Goal: Information Seeking & Learning: Find specific fact

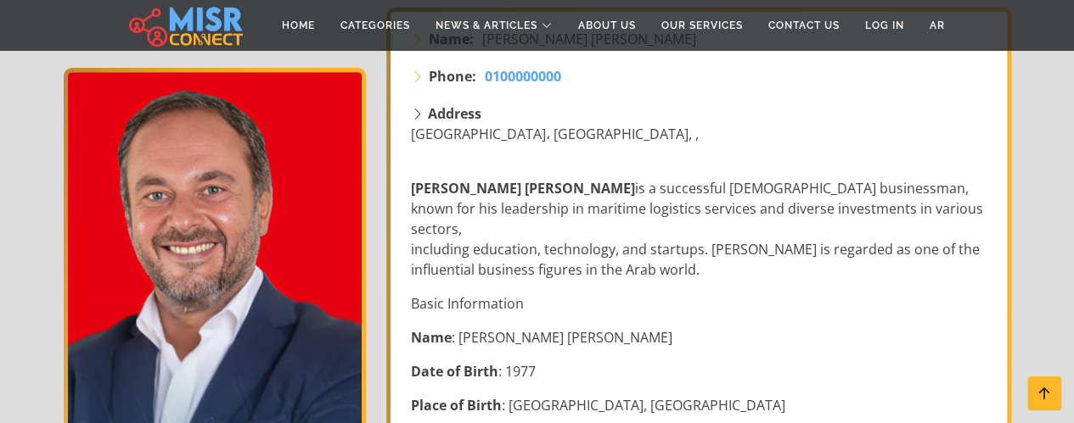
scroll to position [339, 0]
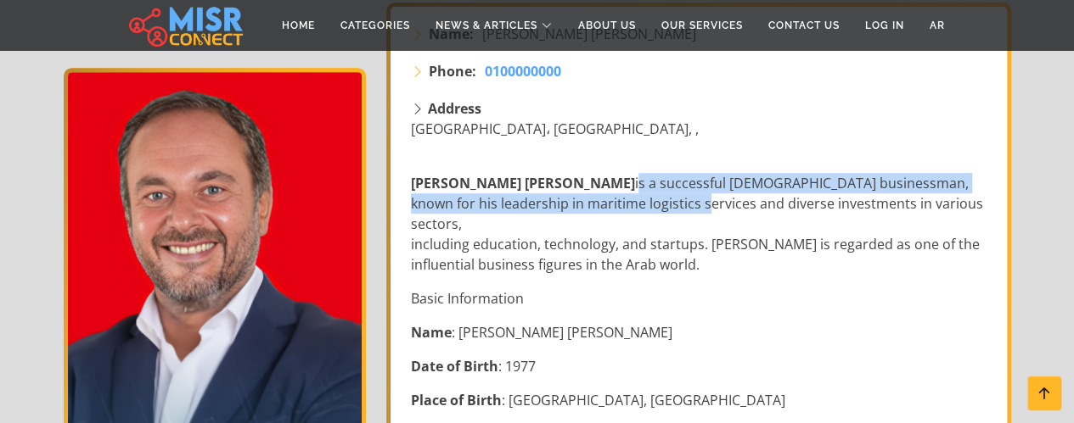
drag, startPoint x: 547, startPoint y: 162, endPoint x: 596, endPoint y: 171, distance: 49.9
click at [591, 173] on p "[PERSON_NAME] [PERSON_NAME] is a successful [DEMOGRAPHIC_DATA] businessman, kno…" at bounding box center [700, 224] width 579 height 102
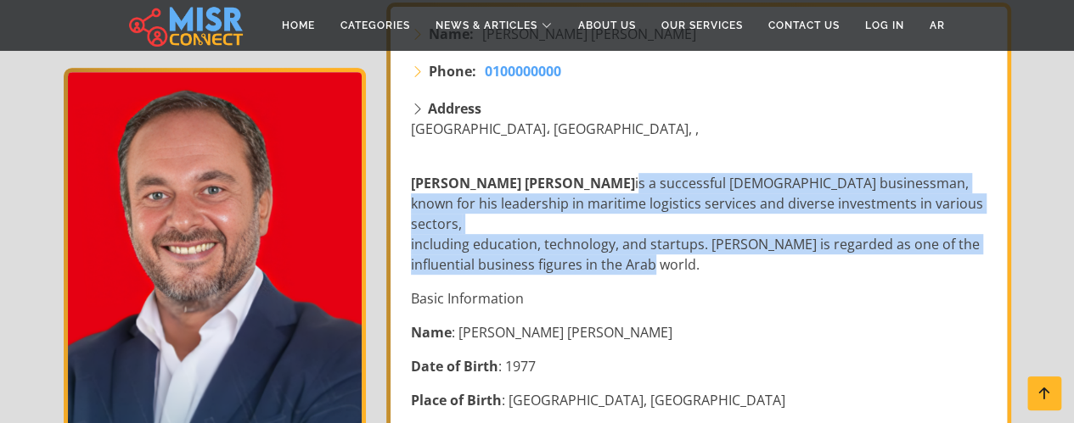
copy p "is a successful [DEMOGRAPHIC_DATA] businessman, known for his leadership in mar…"
drag, startPoint x: 545, startPoint y: 154, endPoint x: 653, endPoint y: 213, distance: 123.8
click at [653, 213] on p "[PERSON_NAME] [PERSON_NAME] is a successful [DEMOGRAPHIC_DATA] businessman, kno…" at bounding box center [700, 224] width 579 height 102
drag, startPoint x: 563, startPoint y: 165, endPoint x: 556, endPoint y: 161, distance: 8.7
click at [563, 173] on p "[PERSON_NAME] [PERSON_NAME] is a successful [DEMOGRAPHIC_DATA] businessman, kno…" at bounding box center [700, 224] width 579 height 102
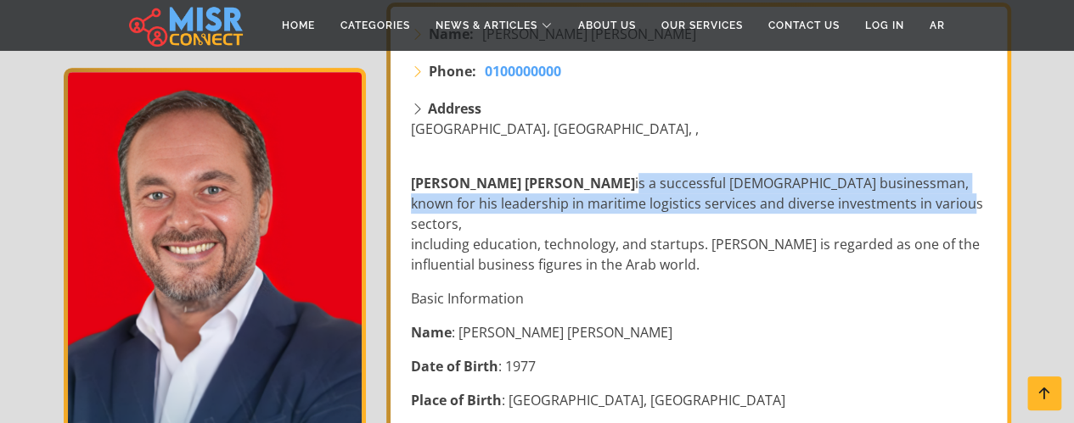
drag, startPoint x: 547, startPoint y: 155, endPoint x: 847, endPoint y: 174, distance: 300.1
click at [847, 174] on p "[PERSON_NAME] [PERSON_NAME] is a successful [DEMOGRAPHIC_DATA] businessman, kno…" at bounding box center [700, 224] width 579 height 102
copy p "is a successful [DEMOGRAPHIC_DATA] businessman, known for his leadership in mar…"
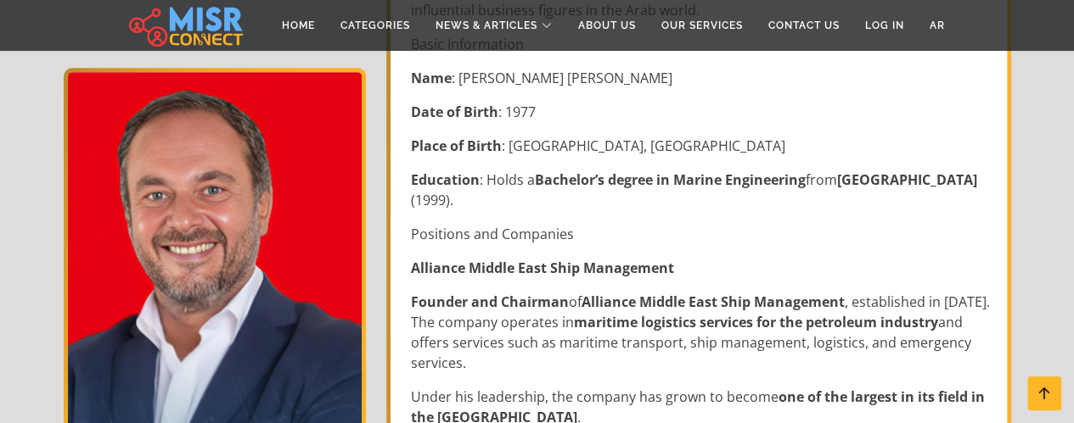
scroll to position [679, 0]
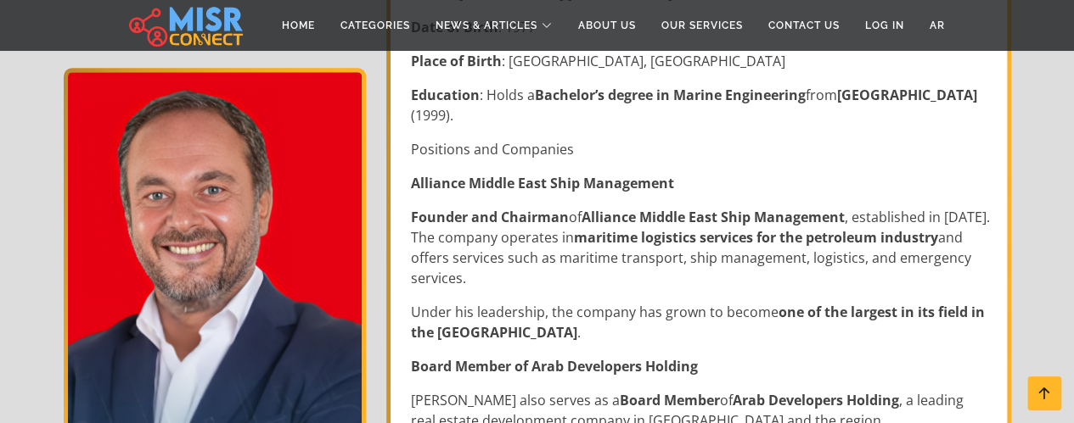
drag, startPoint x: 412, startPoint y: 171, endPoint x: 956, endPoint y: 233, distance: 546.7
click at [956, 233] on p "Founder and Chairman of Alliance Middle East Ship Management , established in […" at bounding box center [700, 247] width 579 height 81
copy p "Founder and Chairman of Alliance Middle East Ship Management , established in […"
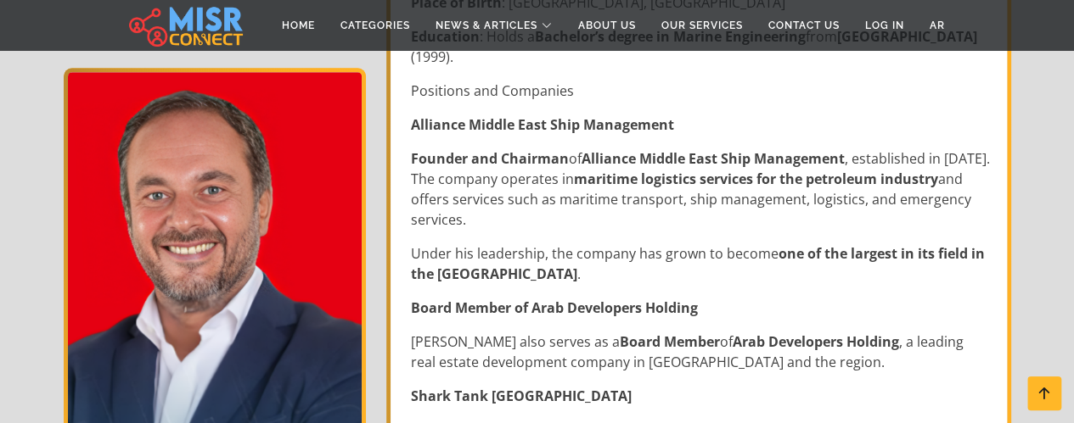
scroll to position [764, 0]
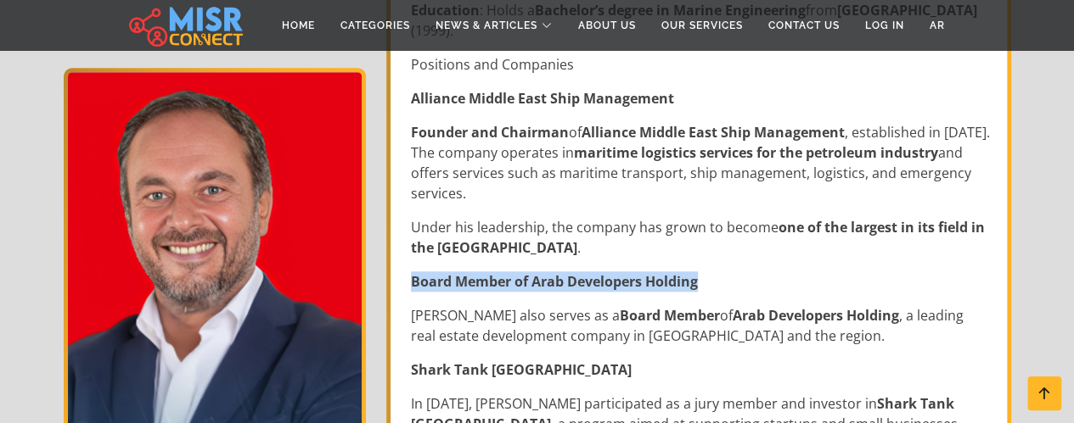
drag, startPoint x: 411, startPoint y: 232, endPoint x: 700, endPoint y: 233, distance: 289.4
click at [700, 272] on p "Board Member of Arab Developers Holding" at bounding box center [700, 282] width 579 height 20
copy strong "Board Member of Arab Developers Holding"
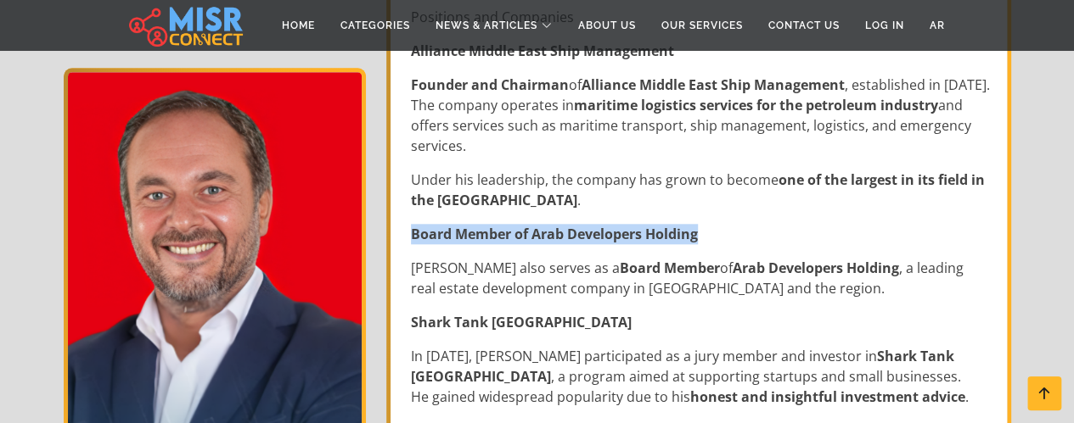
scroll to position [849, 0]
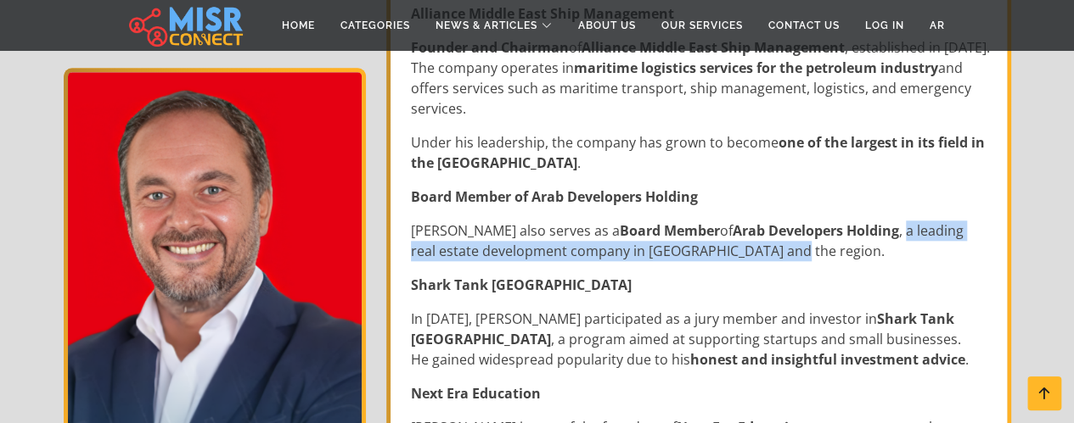
drag, startPoint x: 844, startPoint y: 190, endPoint x: 707, endPoint y: 204, distance: 137.3
click at [707, 221] on p "[PERSON_NAME] also serves as a Board Member of Arab Developers Holding , a lead…" at bounding box center [700, 241] width 579 height 41
copy p "a leading real estate development company in [GEOGRAPHIC_DATA] and the region."
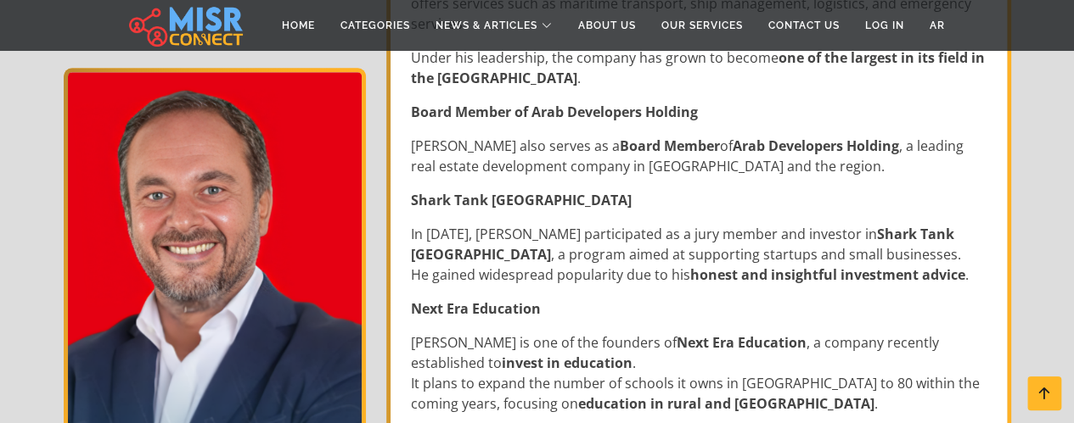
scroll to position [1018, 0]
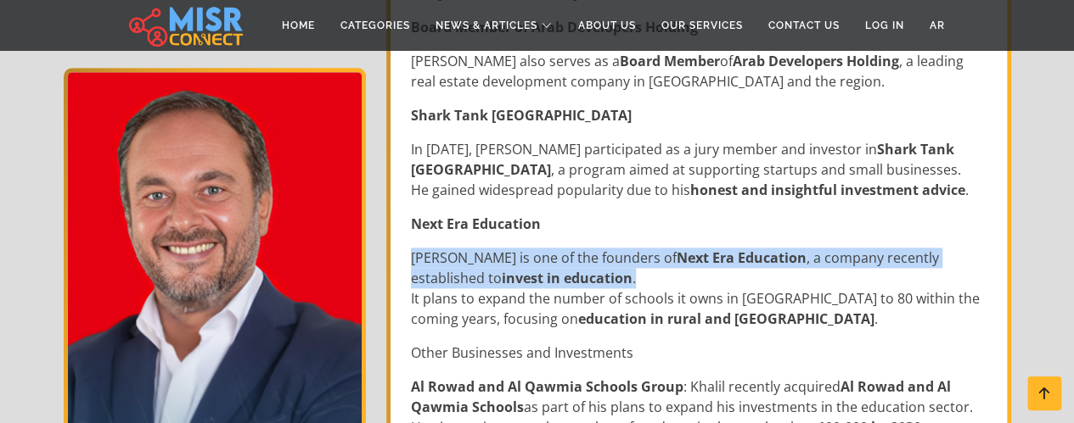
drag, startPoint x: 411, startPoint y: 211, endPoint x: 543, endPoint y: 228, distance: 133.5
click at [543, 248] on p "[PERSON_NAME] is one of the founders of Next Era Education , a company recently…" at bounding box center [700, 288] width 579 height 81
copy p "[PERSON_NAME] is one of the founders of Next Era Education , a company recently…"
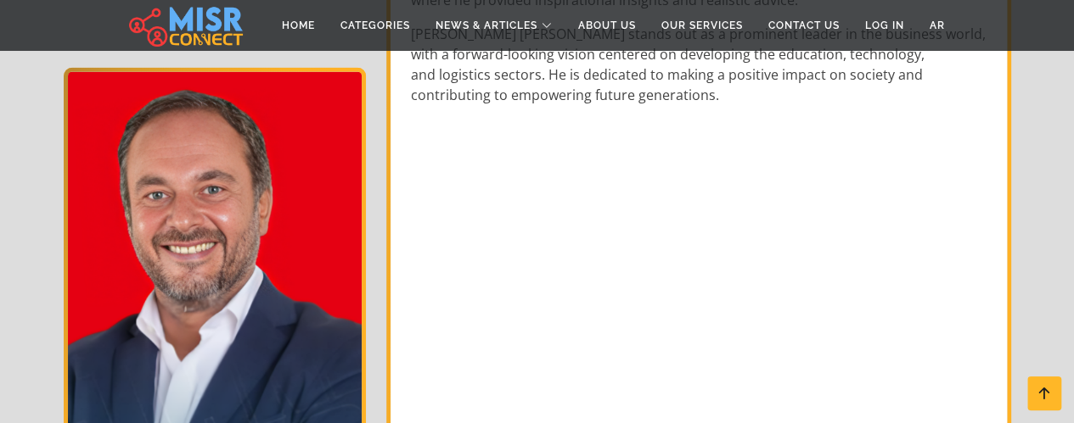
scroll to position [2122, 0]
